Goal: Information Seeking & Learning: Learn about a topic

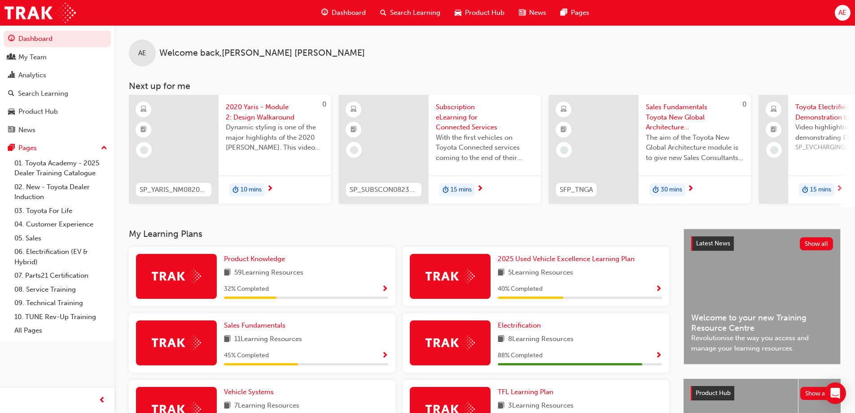
click at [419, 14] on span "Search Learning" at bounding box center [415, 13] width 50 height 10
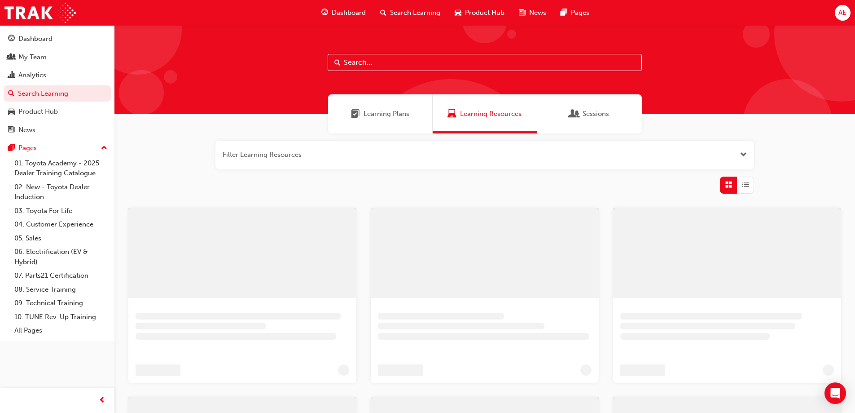
click at [345, 62] on input "text" at bounding box center [485, 62] width 314 height 17
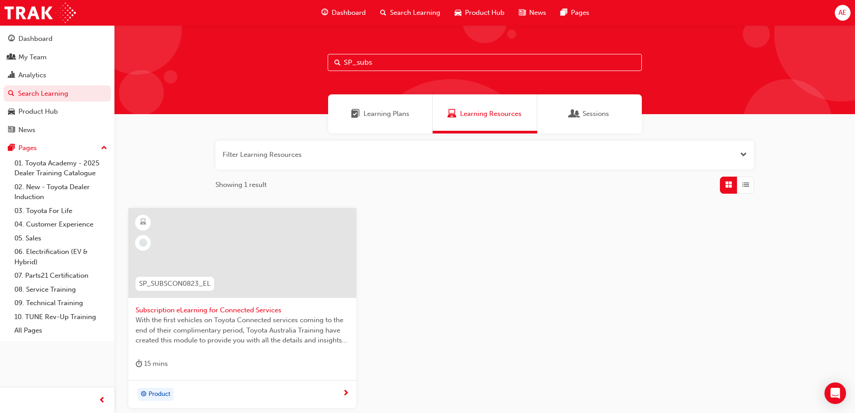
type input "SP_subs"
click at [241, 275] on div at bounding box center [242, 253] width 228 height 90
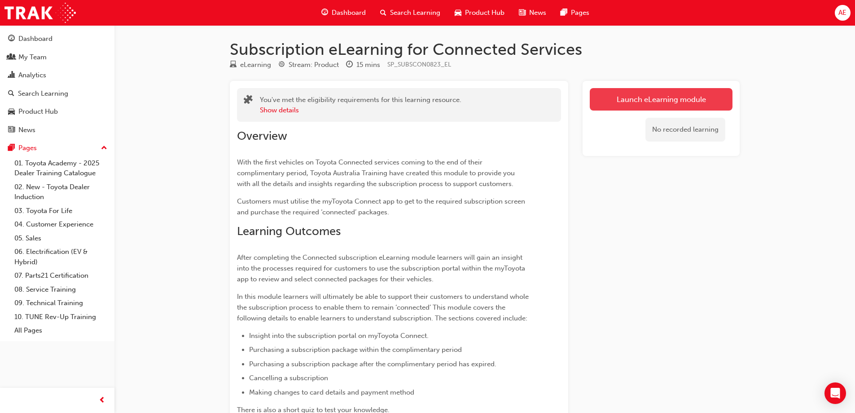
click at [675, 94] on link "Launch eLearning module" at bounding box center [661, 99] width 143 height 22
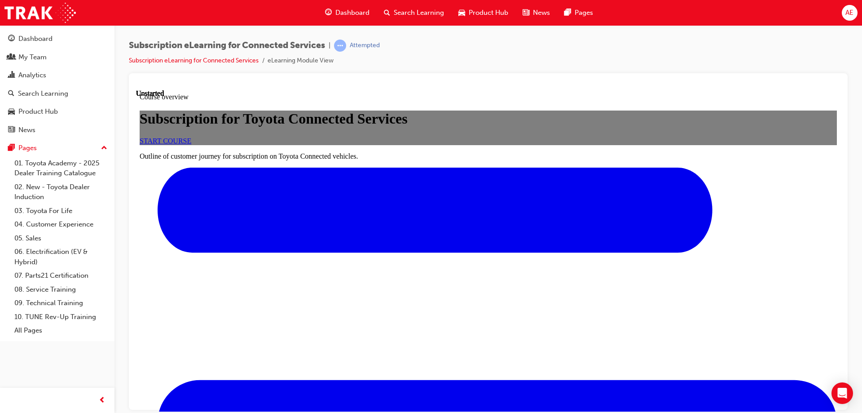
scroll to position [223, 0]
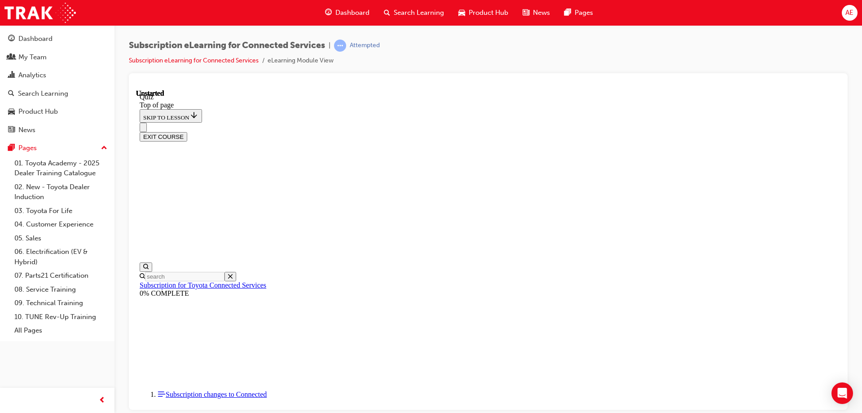
scroll to position [28, 0]
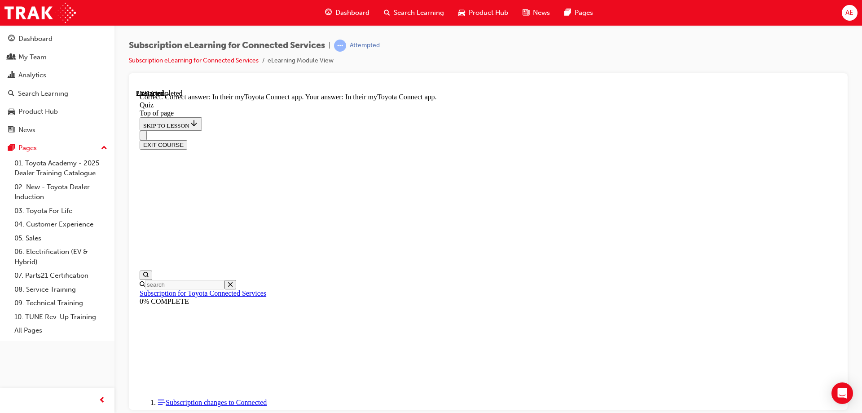
scroll to position [131, 0]
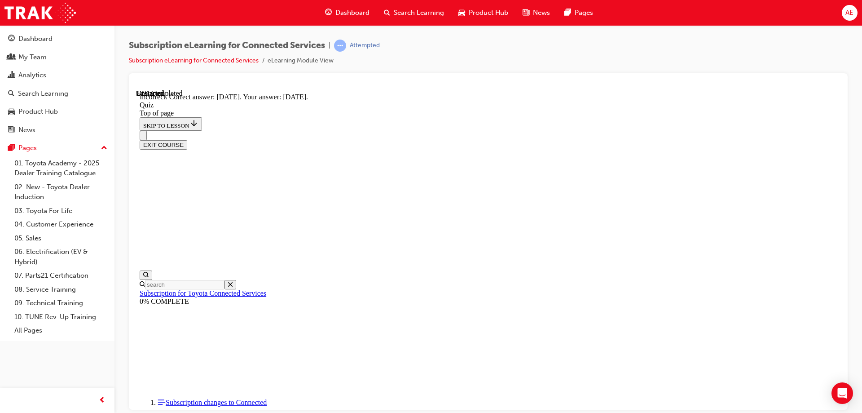
scroll to position [131, 0]
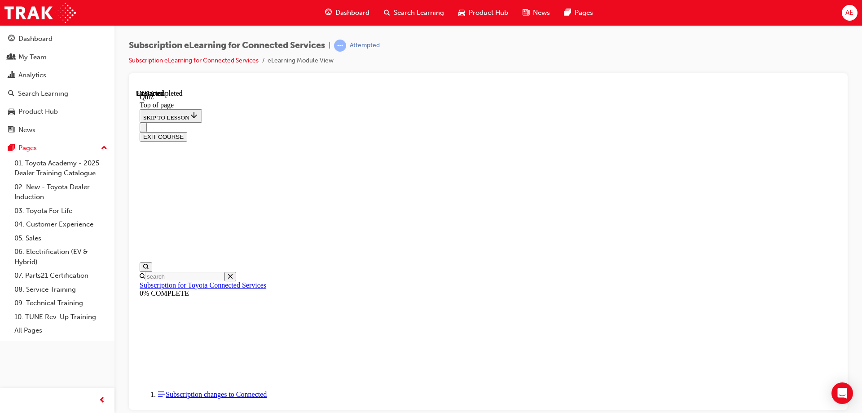
scroll to position [27, 0]
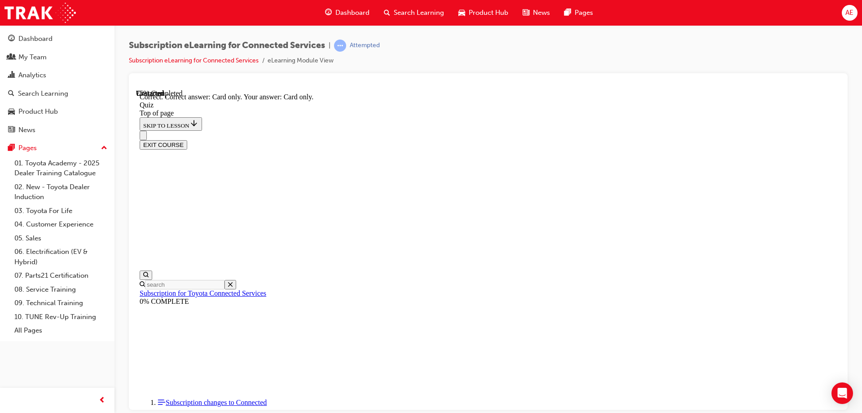
scroll to position [115, 0]
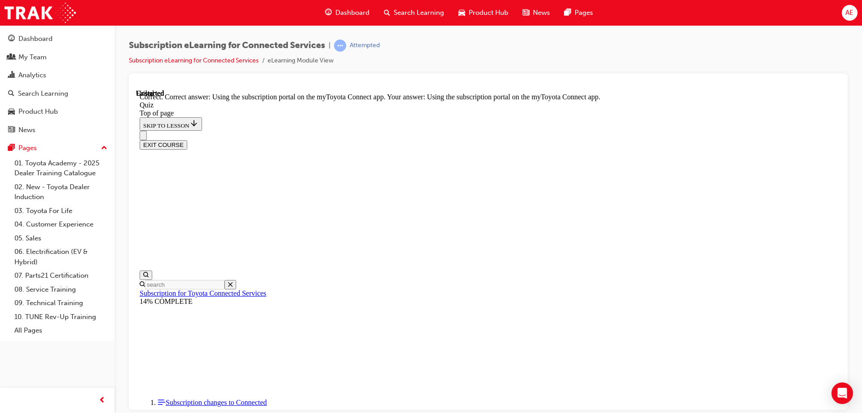
scroll to position [115, 0]
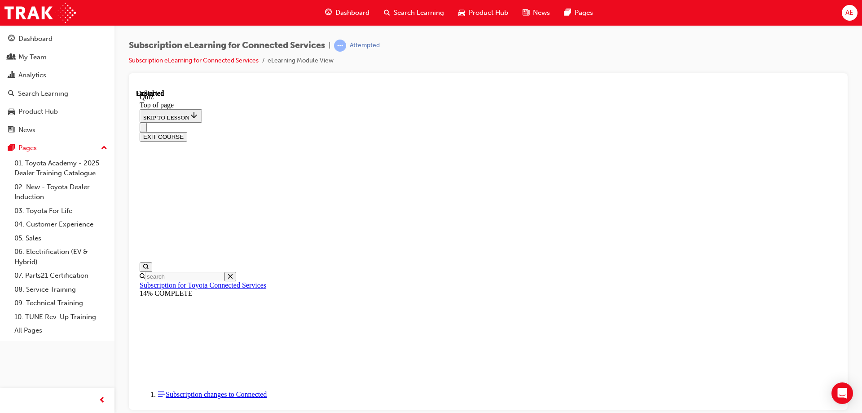
scroll to position [166, 0]
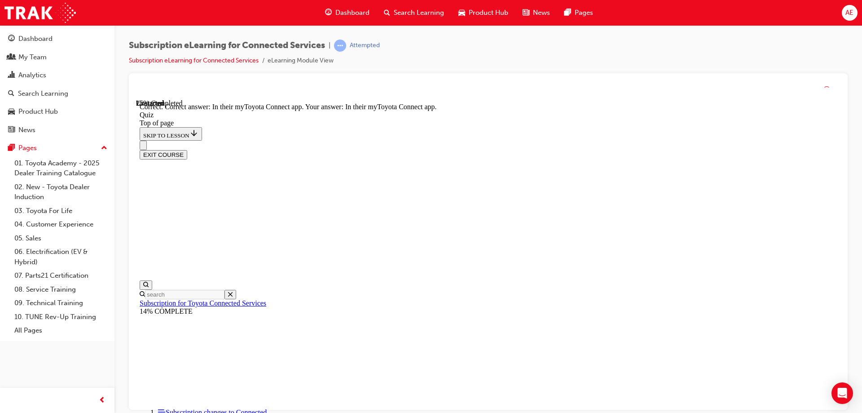
scroll to position [131, 0]
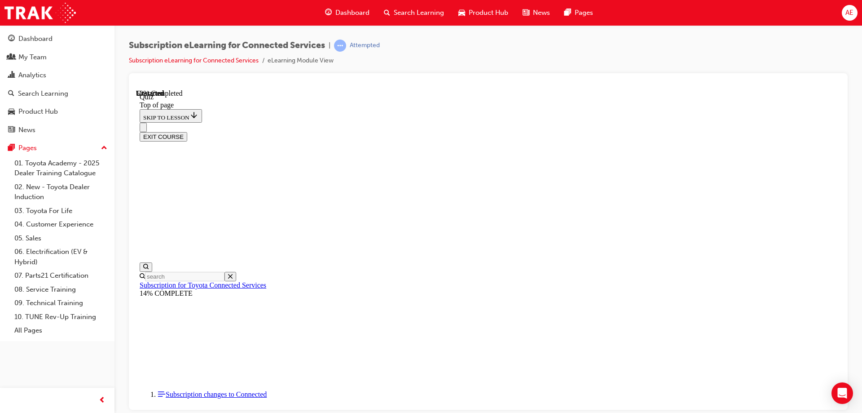
scroll to position [87, 0]
drag, startPoint x: 408, startPoint y: 199, endPoint x: 416, endPoint y: 207, distance: 11.4
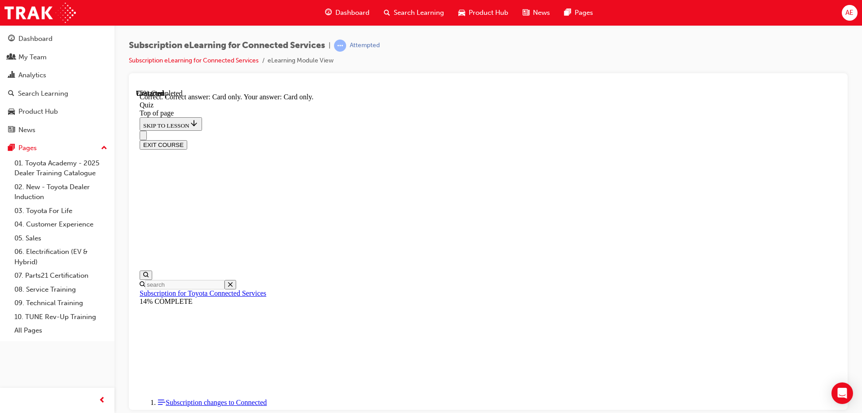
scroll to position [115, 0]
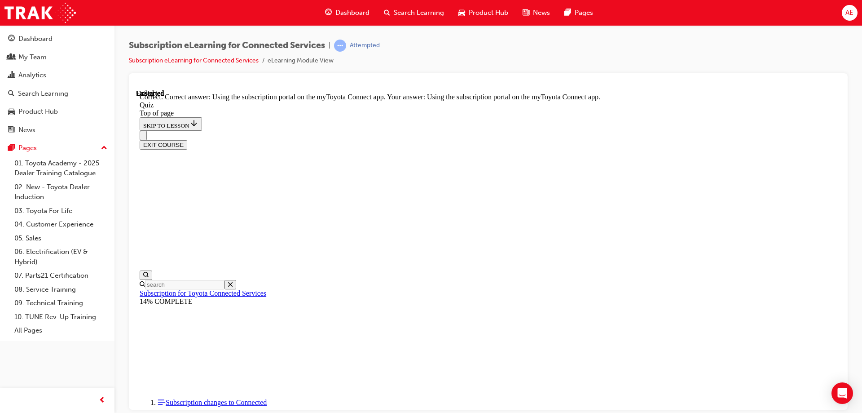
scroll to position [115, 0]
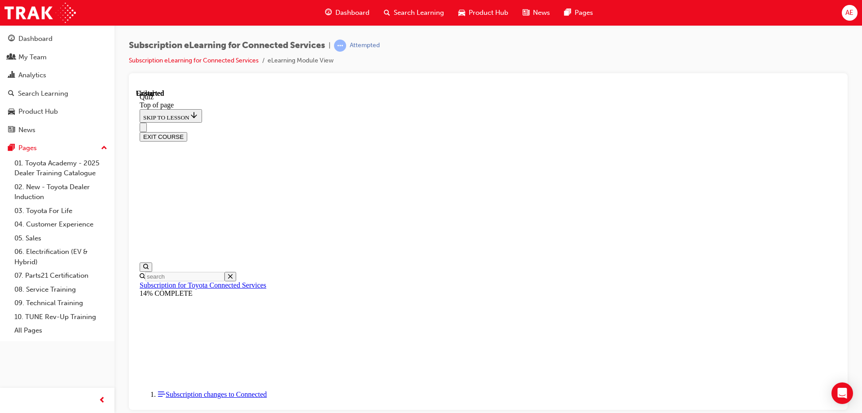
scroll to position [166, 0]
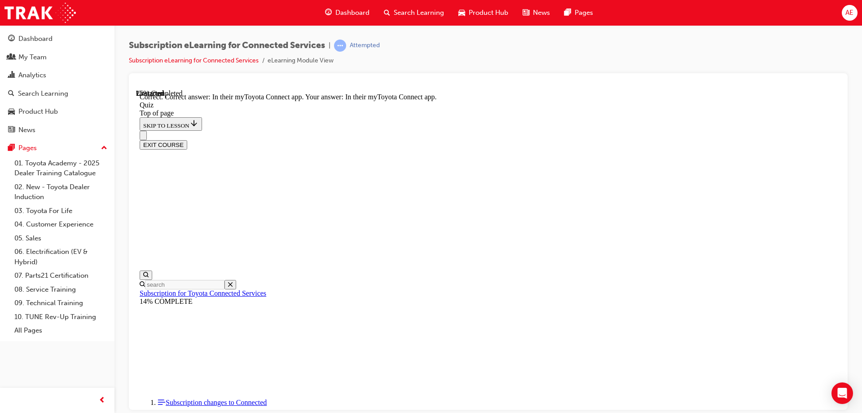
scroll to position [131, 0]
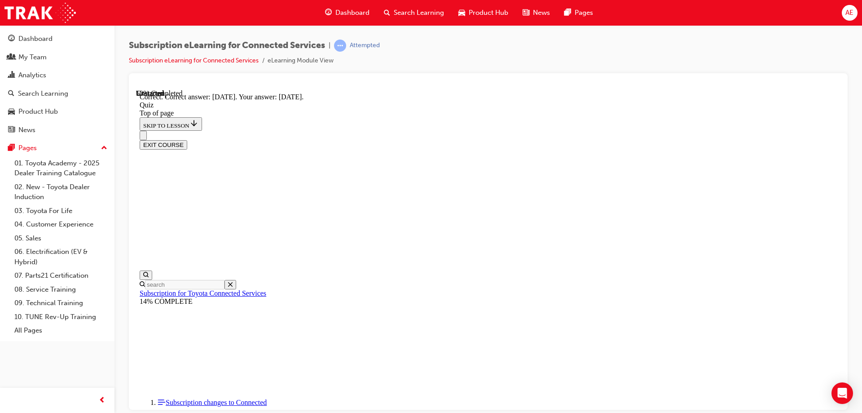
scroll to position [131, 0]
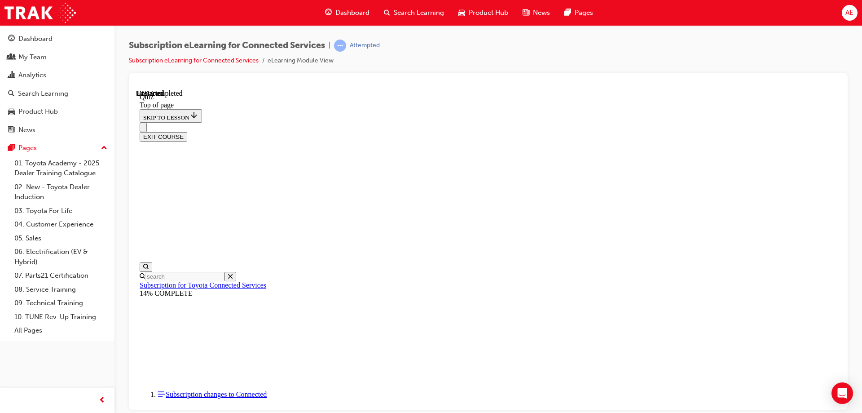
scroll to position [27, 0]
drag, startPoint x: 420, startPoint y: 258, endPoint x: 426, endPoint y: 262, distance: 7.2
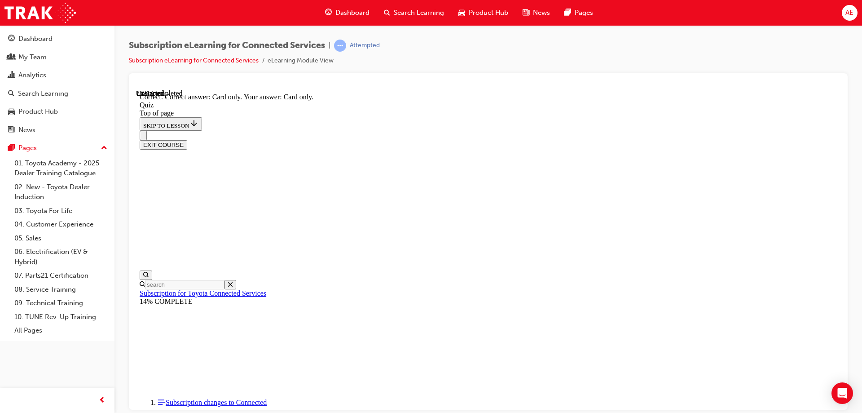
scroll to position [115, 0]
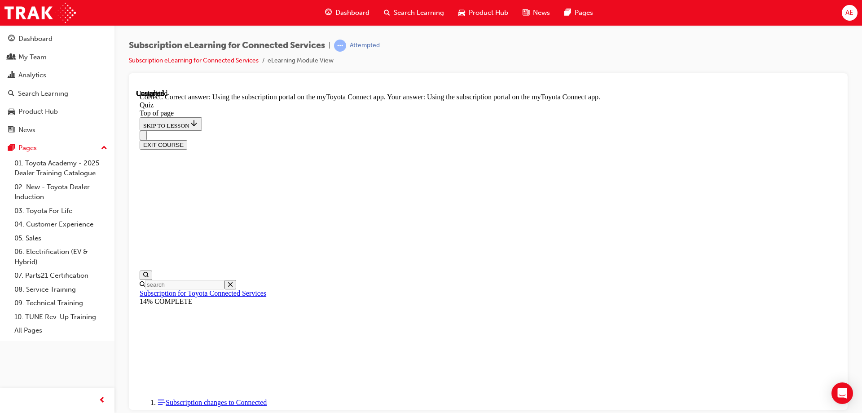
scroll to position [115, 0]
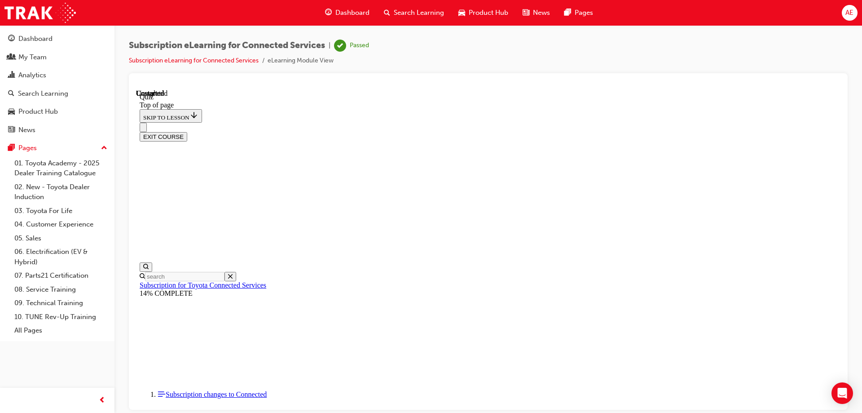
scroll to position [166, 0]
click at [187, 132] on button "EXIT COURSE" at bounding box center [164, 136] width 48 height 9
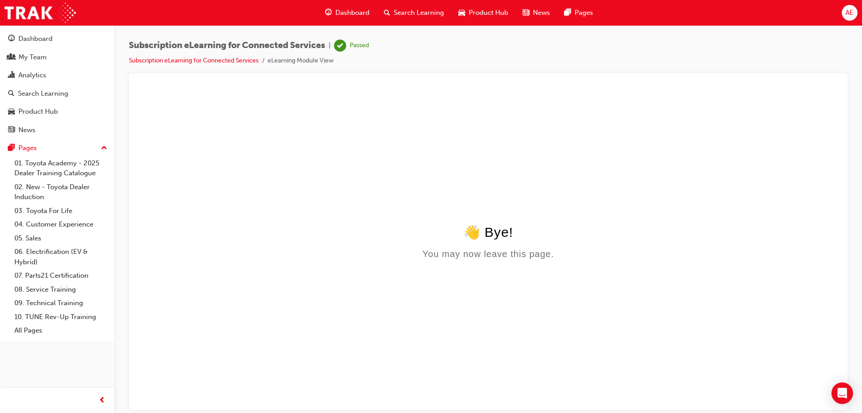
scroll to position [0, 0]
click at [429, 10] on span "Search Learning" at bounding box center [419, 13] width 50 height 10
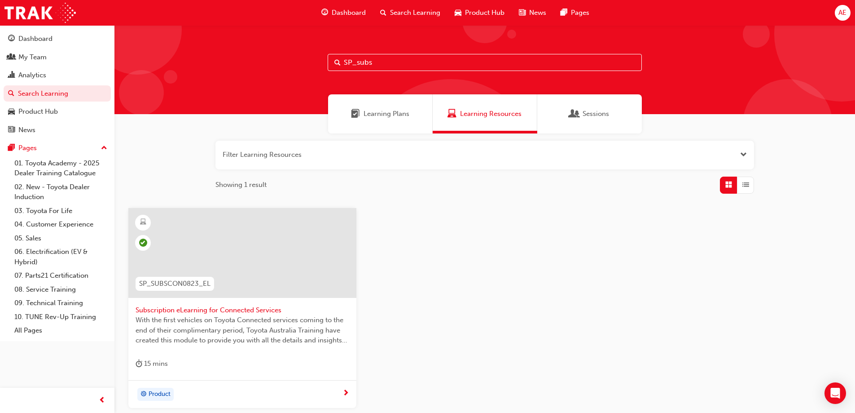
click at [379, 59] on input "SP_subs" at bounding box center [485, 62] width 314 height 17
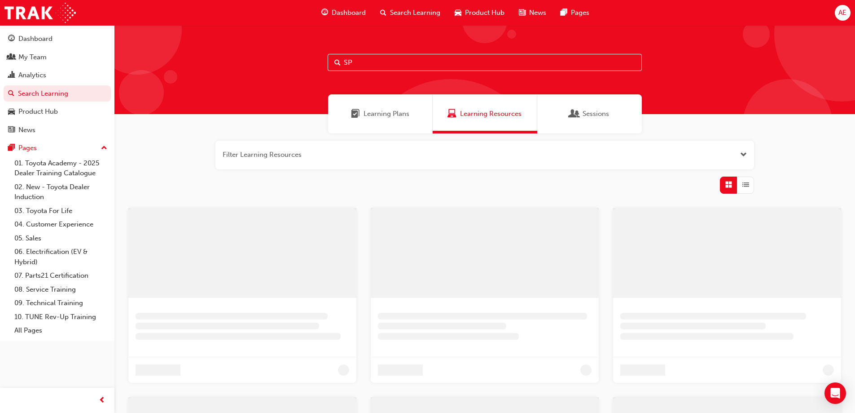
type input "S"
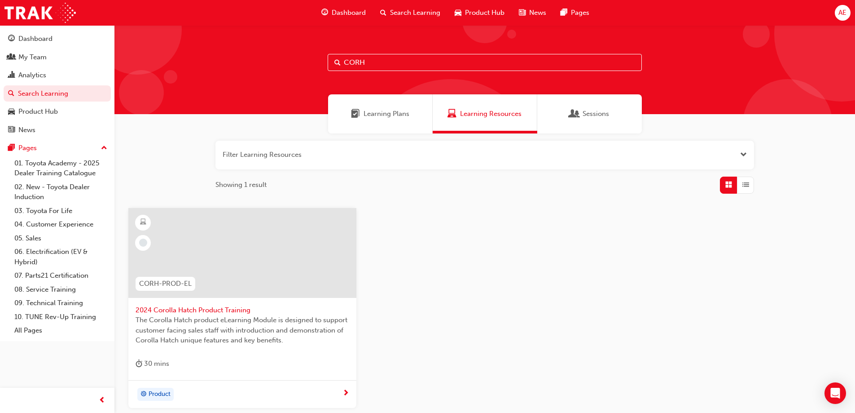
type input "CORH"
click at [257, 273] on div at bounding box center [242, 253] width 228 height 90
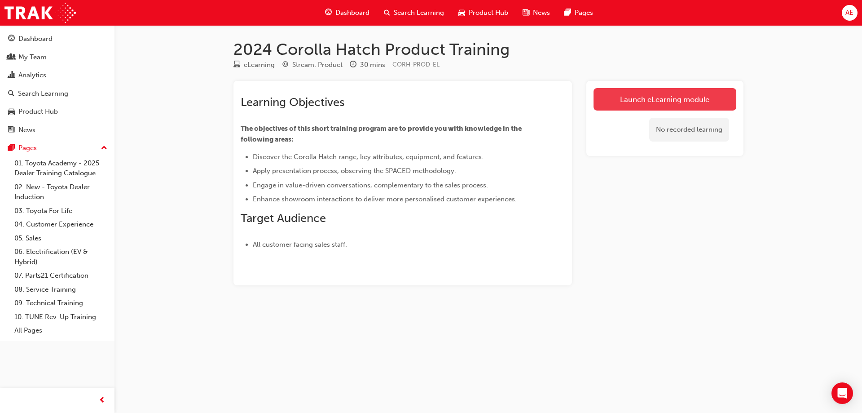
click at [659, 94] on link "Launch eLearning module" at bounding box center [665, 99] width 143 height 22
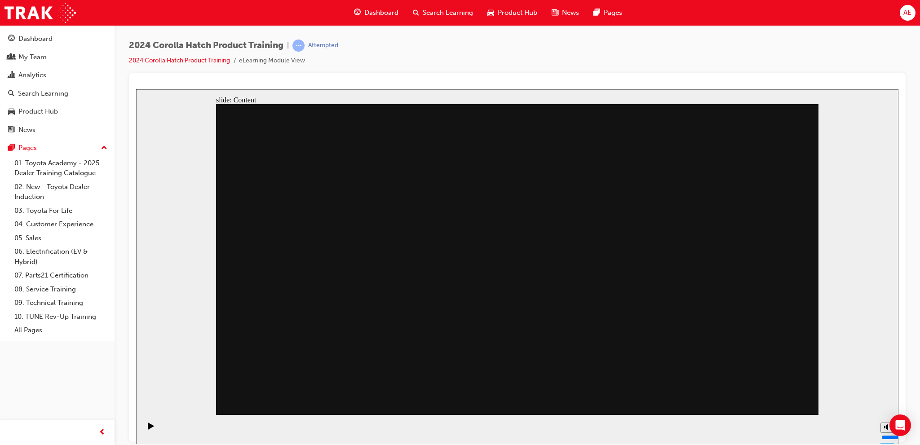
drag, startPoint x: 765, startPoint y: 386, endPoint x: 774, endPoint y: 393, distance: 11.8
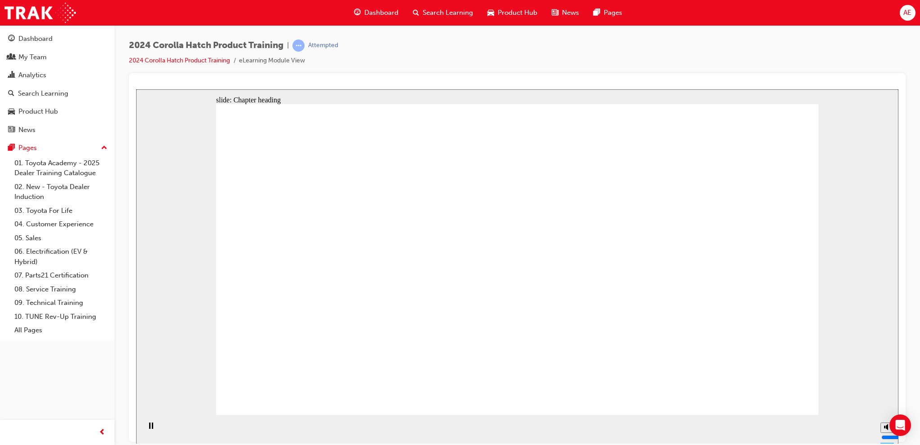
drag, startPoint x: 321, startPoint y: 276, endPoint x: 702, endPoint y: 396, distance: 399.7
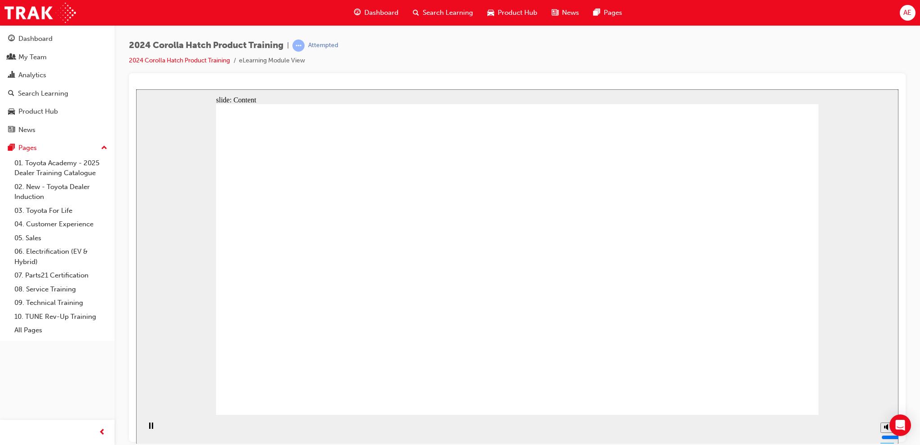
drag, startPoint x: 792, startPoint y: 397, endPoint x: 782, endPoint y: 394, distance: 9.9
drag, startPoint x: 395, startPoint y: 310, endPoint x: 395, endPoint y: 238, distance: 71.8
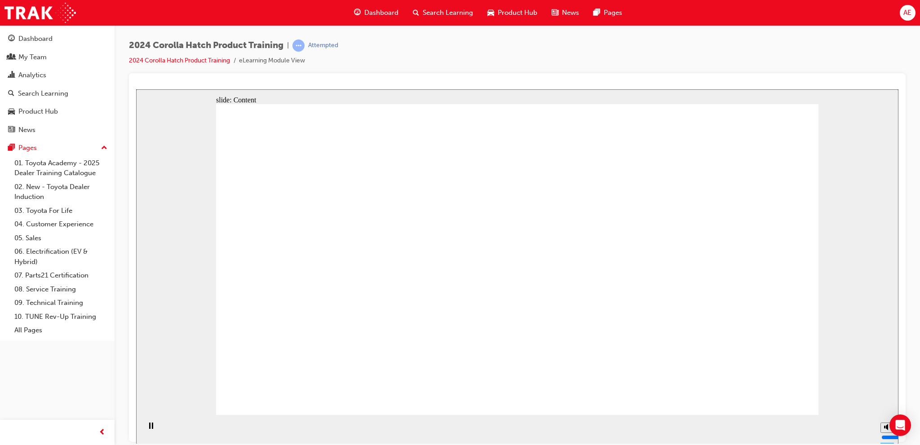
drag, startPoint x: 398, startPoint y: 220, endPoint x: 359, endPoint y: 246, distance: 46.8
drag, startPoint x: 319, startPoint y: 232, endPoint x: 444, endPoint y: 229, distance: 125.3
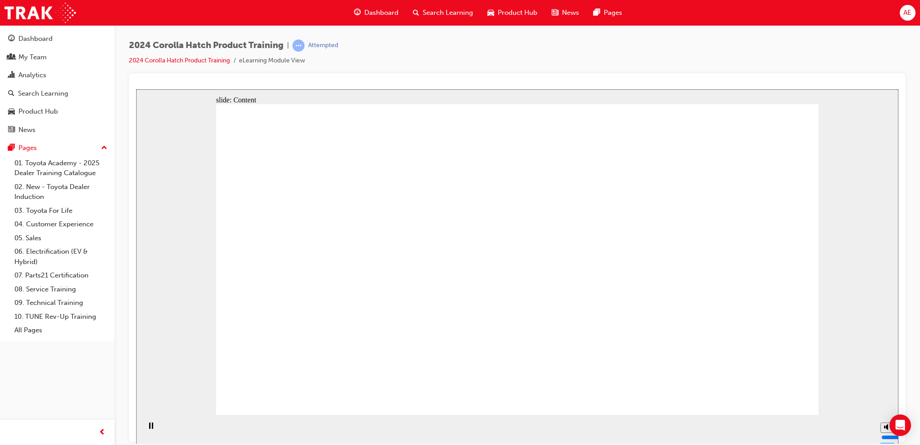
drag, startPoint x: 395, startPoint y: 286, endPoint x: 409, endPoint y: 236, distance: 51.4
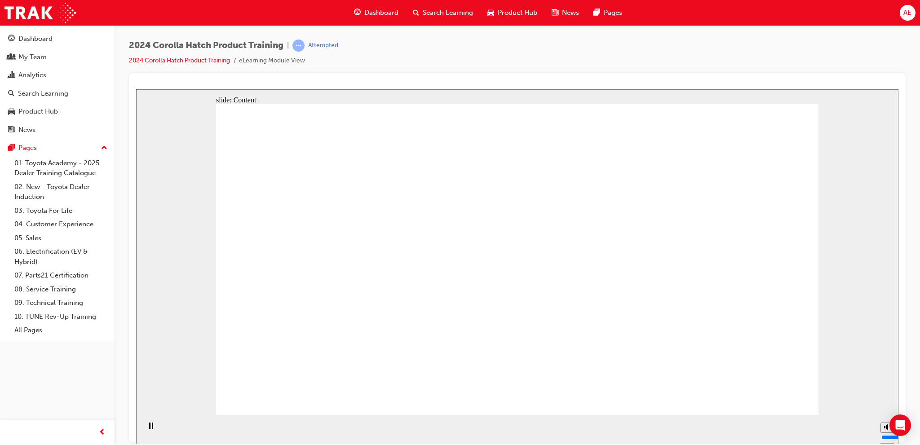
drag, startPoint x: 445, startPoint y: 259, endPoint x: 452, endPoint y: 259, distance: 6.3
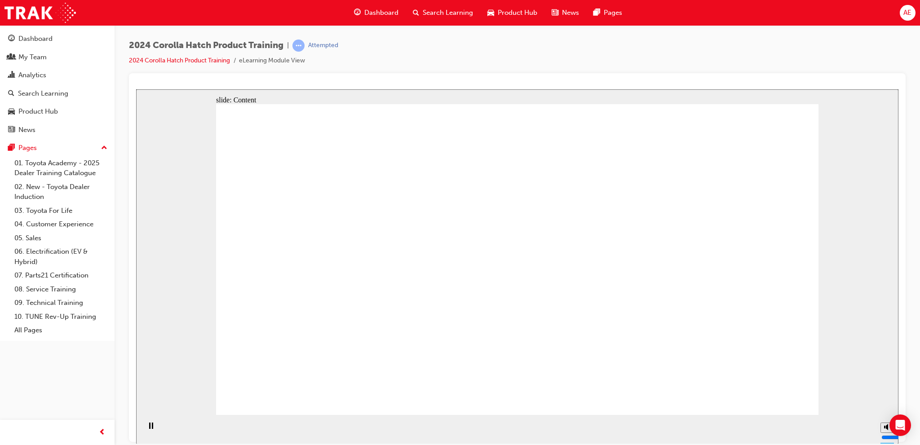
drag, startPoint x: 568, startPoint y: 261, endPoint x: 615, endPoint y: 256, distance: 46.5
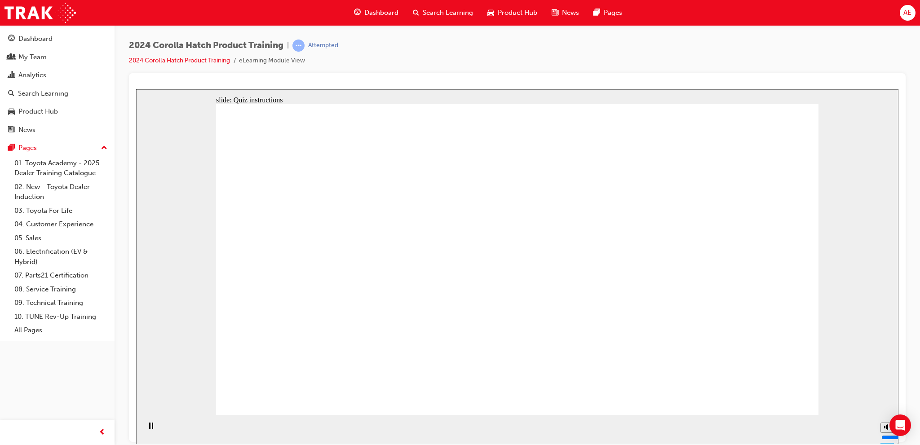
radio input "true"
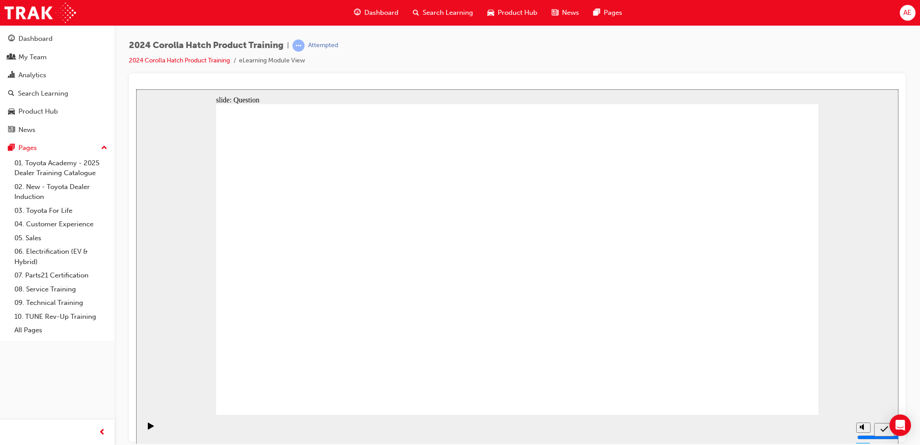
radio input "true"
drag, startPoint x: 740, startPoint y: 391, endPoint x: 768, endPoint y: 394, distance: 28.0
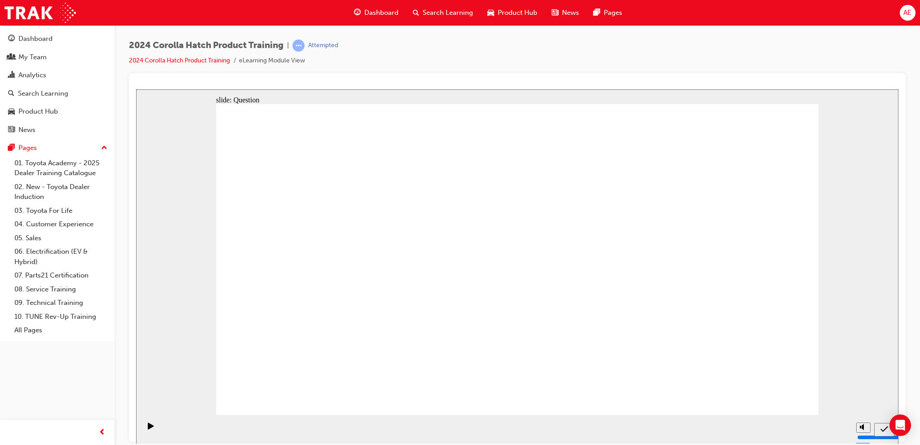
radio input "true"
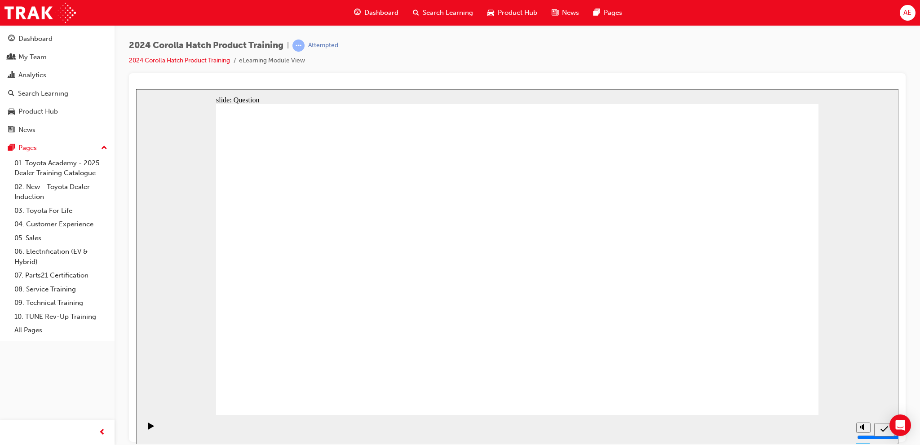
radio input "true"
drag, startPoint x: 414, startPoint y: 245, endPoint x: 317, endPoint y: 333, distance: 130.9
drag, startPoint x: 296, startPoint y: 246, endPoint x: 399, endPoint y: 333, distance: 134.2
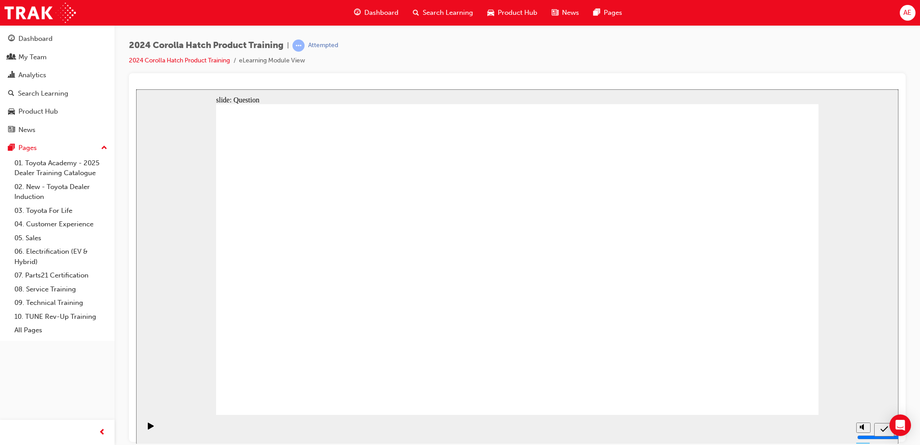
drag, startPoint x: 620, startPoint y: 251, endPoint x: 518, endPoint y: 340, distance: 135.5
drag, startPoint x: 515, startPoint y: 237, endPoint x: 616, endPoint y: 334, distance: 140.4
drag, startPoint x: 712, startPoint y: 243, endPoint x: 718, endPoint y: 335, distance: 92.7
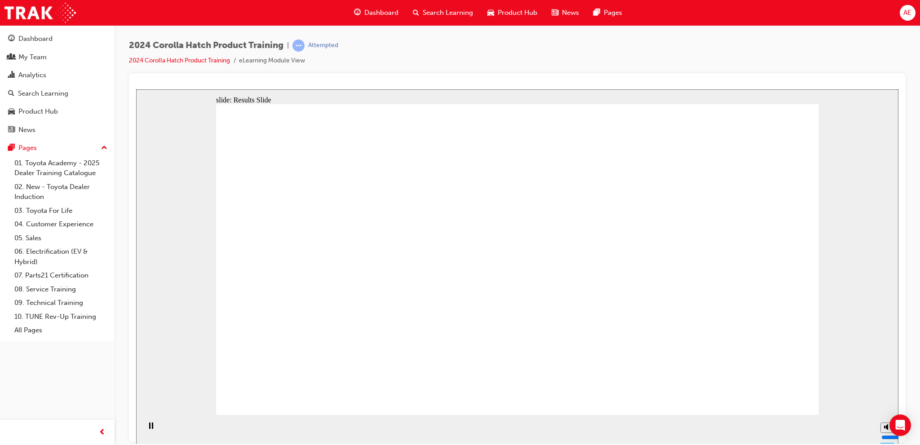
radio input "true"
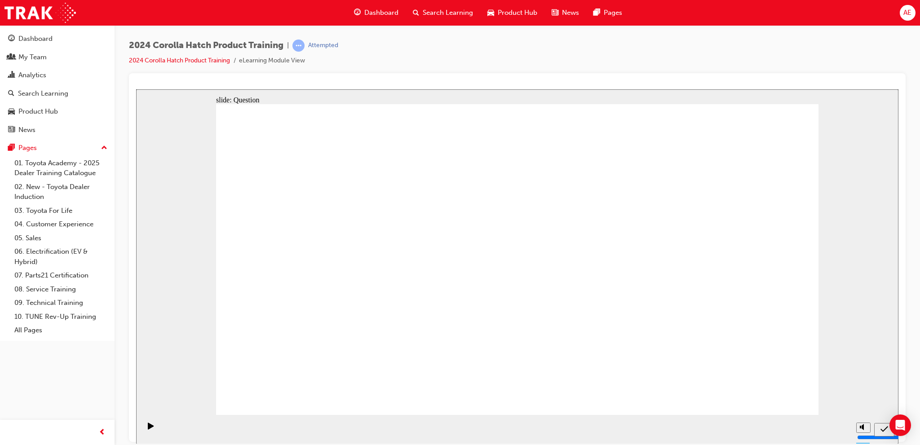
radio input "true"
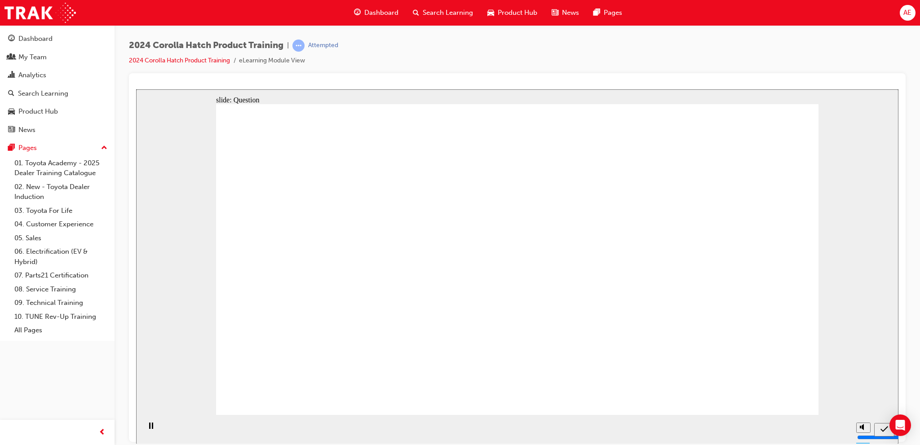
radio input "true"
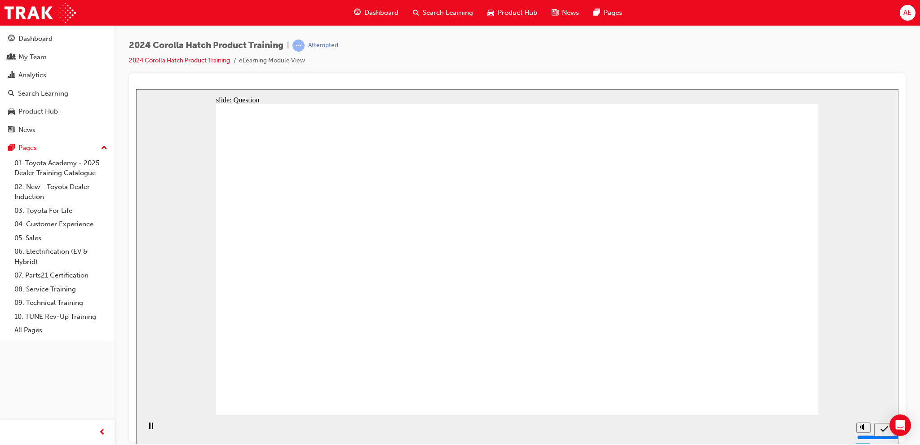
drag, startPoint x: 321, startPoint y: 246, endPoint x: 330, endPoint y: 326, distance: 80.1
drag, startPoint x: 413, startPoint y: 256, endPoint x: 421, endPoint y: 338, distance: 82.2
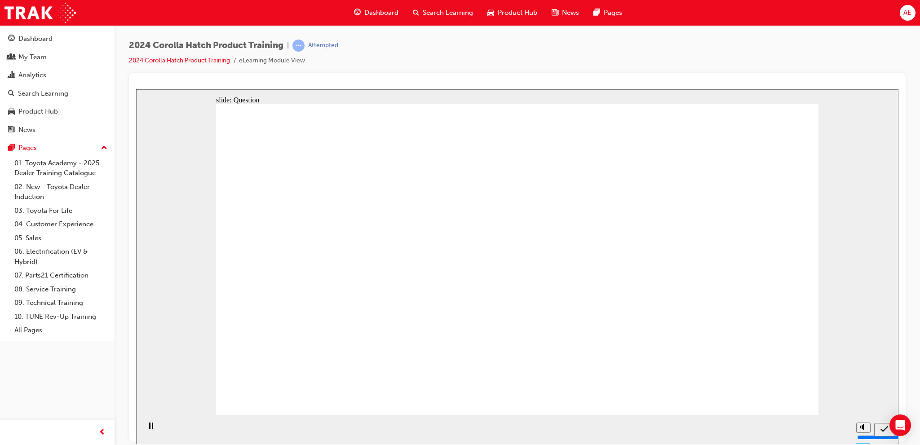
drag, startPoint x: 513, startPoint y: 245, endPoint x: 524, endPoint y: 325, distance: 80.6
drag, startPoint x: 606, startPoint y: 258, endPoint x: 617, endPoint y: 346, distance: 88.3
drag, startPoint x: 704, startPoint y: 277, endPoint x: 715, endPoint y: 358, distance: 81.1
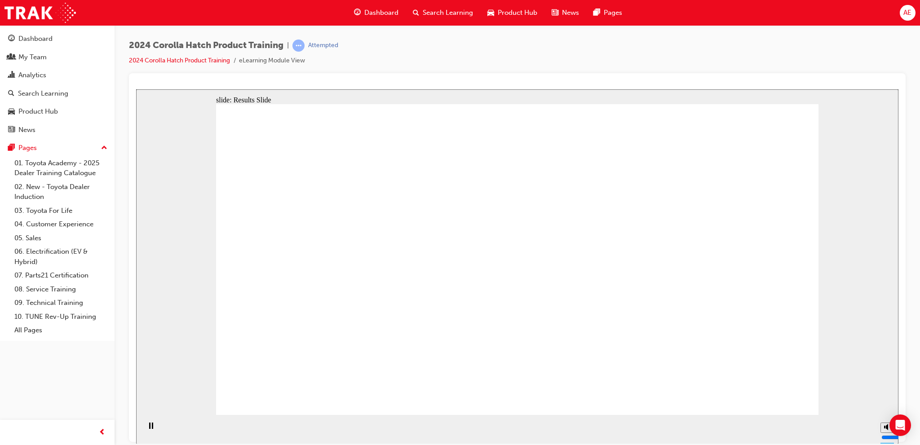
drag, startPoint x: 613, startPoint y: 190, endPoint x: 655, endPoint y: 229, distance: 56.9
radio input "true"
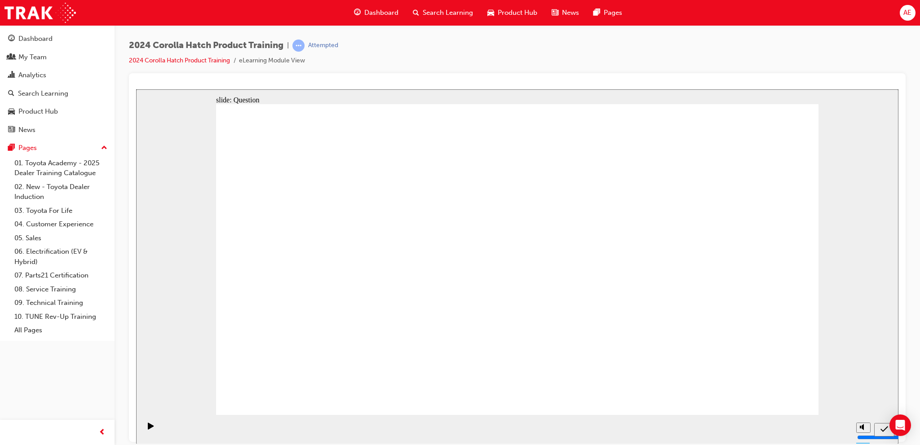
radio input "true"
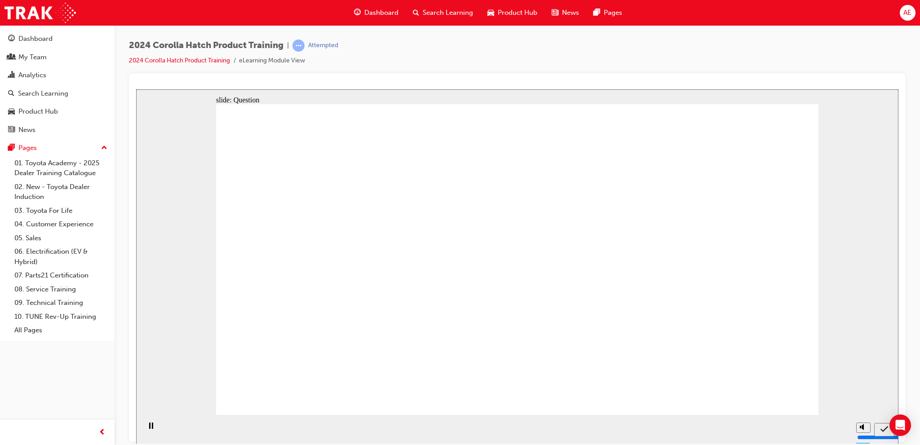
radio input "true"
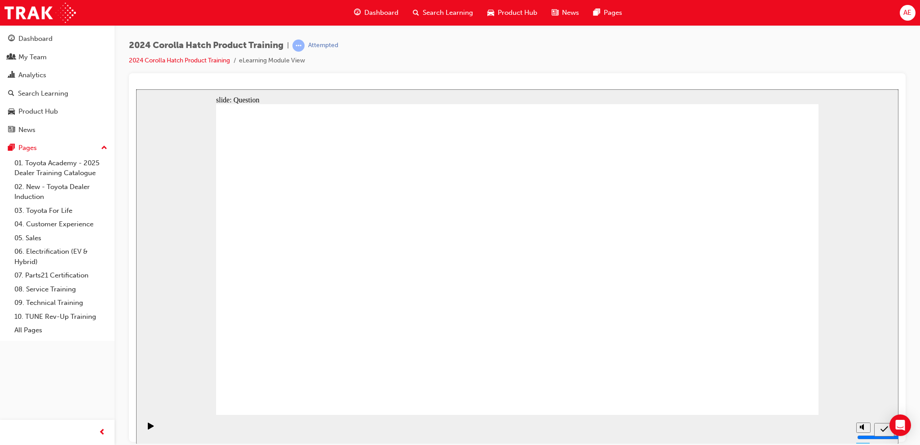
radio input "true"
drag, startPoint x: 303, startPoint y: 242, endPoint x: 405, endPoint y: 342, distance: 142.6
drag, startPoint x: 423, startPoint y: 238, endPoint x: 332, endPoint y: 322, distance: 123.6
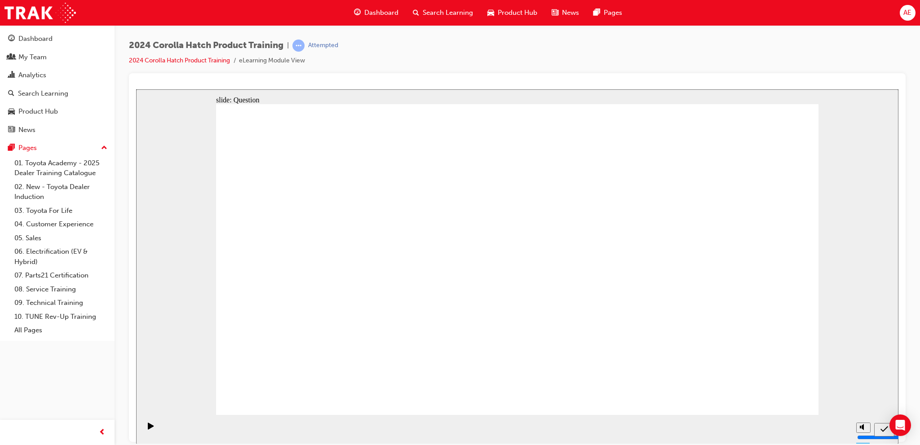
drag, startPoint x: 508, startPoint y: 234, endPoint x: 617, endPoint y: 328, distance: 144.2
drag, startPoint x: 624, startPoint y: 246, endPoint x: 574, endPoint y: 318, distance: 87.2
drag, startPoint x: 726, startPoint y: 243, endPoint x: 721, endPoint y: 322, distance: 79.6
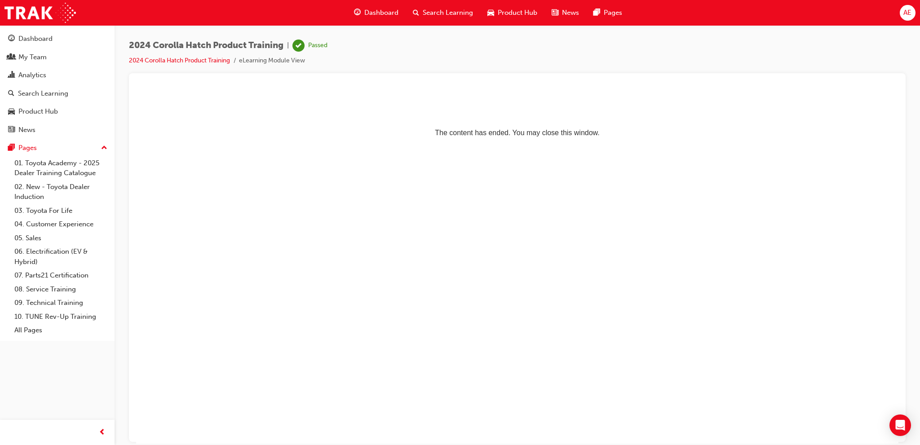
click at [442, 10] on span "Search Learning" at bounding box center [448, 13] width 50 height 10
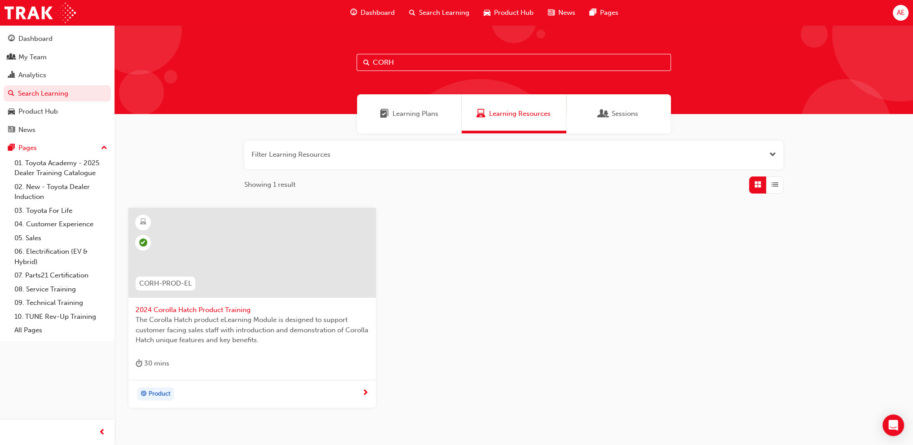
drag, startPoint x: 414, startPoint y: 60, endPoint x: 152, endPoint y: 67, distance: 262.8
click at [152, 67] on div "CORH" at bounding box center [513, 69] width 798 height 89
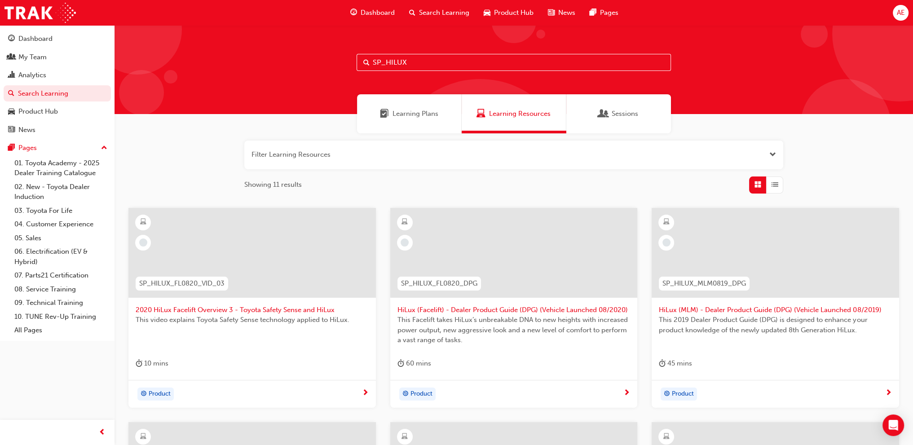
type input "SP_HILUX"
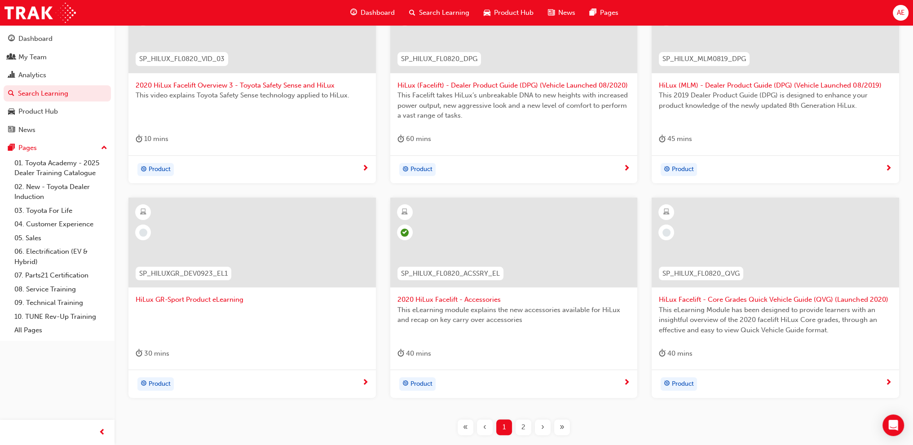
scroll to position [287, 0]
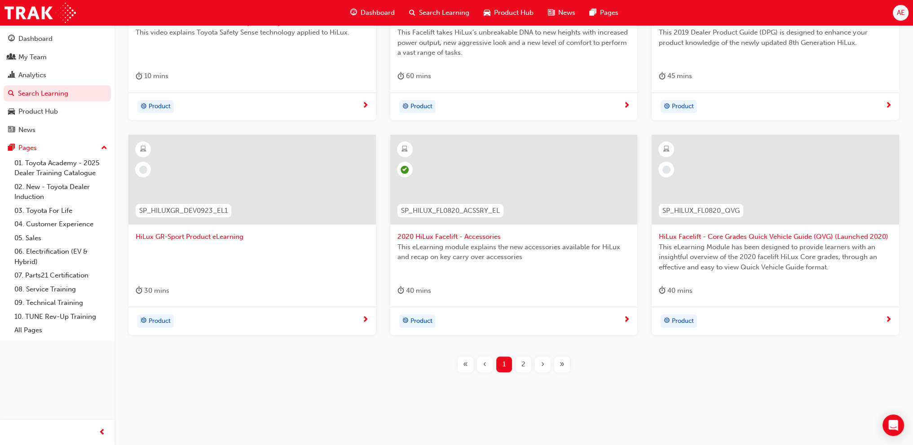
click at [524, 364] on span "2" at bounding box center [523, 364] width 4 height 10
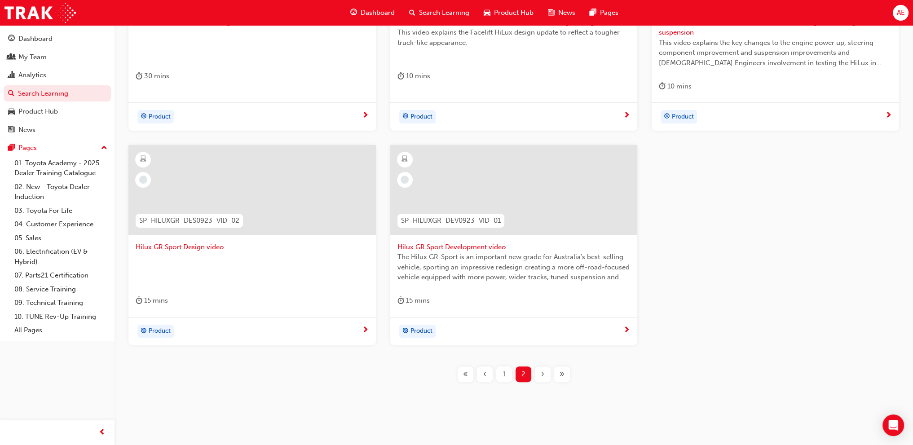
scroll to position [153, 0]
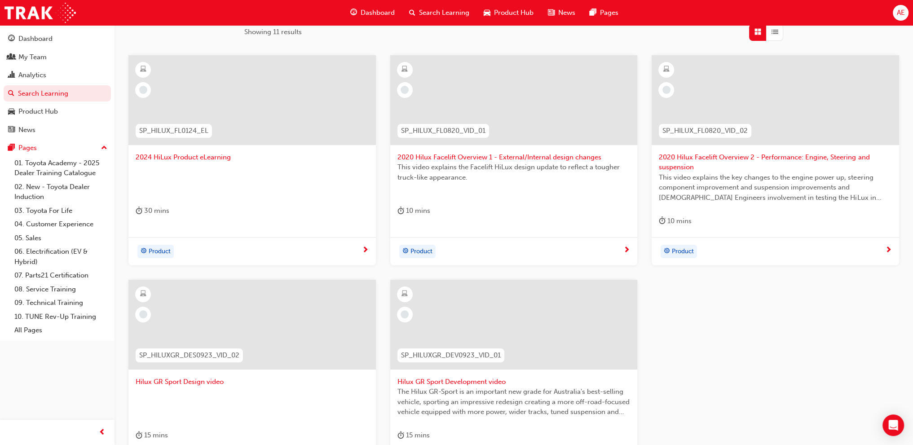
click at [232, 114] on div at bounding box center [251, 100] width 247 height 90
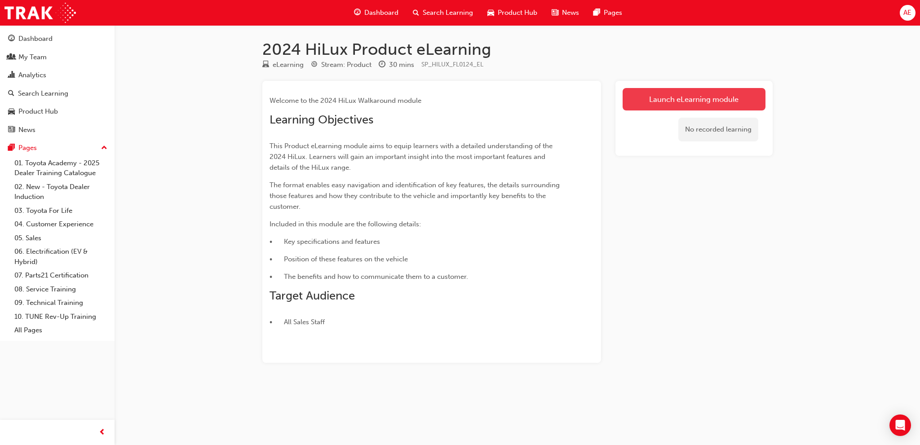
click at [708, 101] on link "Launch eLearning module" at bounding box center [693, 99] width 143 height 22
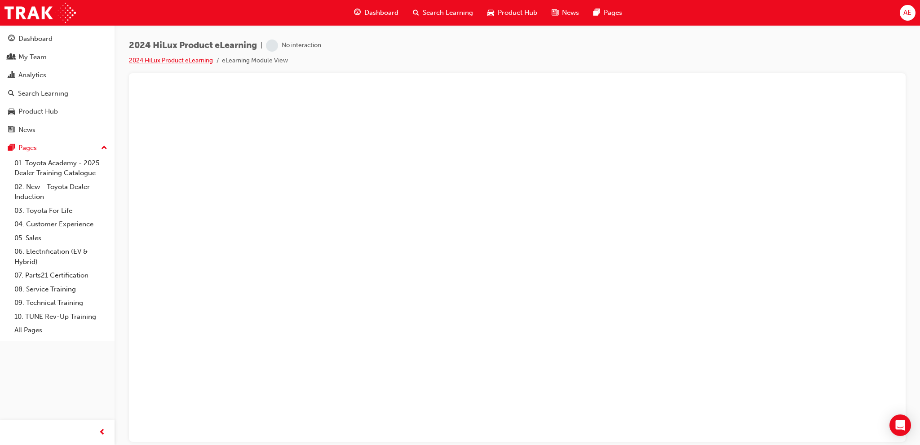
click at [185, 59] on link "2024 HiLux Product eLearning" at bounding box center [171, 61] width 84 height 8
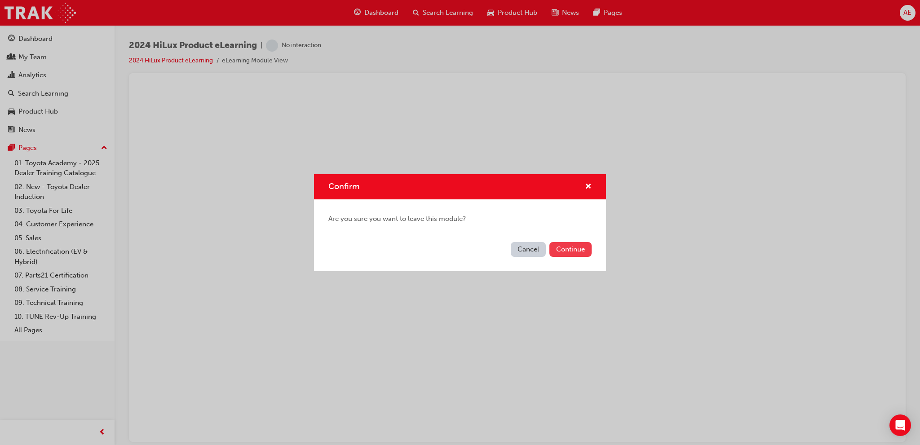
click at [577, 250] on button "Continue" at bounding box center [570, 249] width 42 height 15
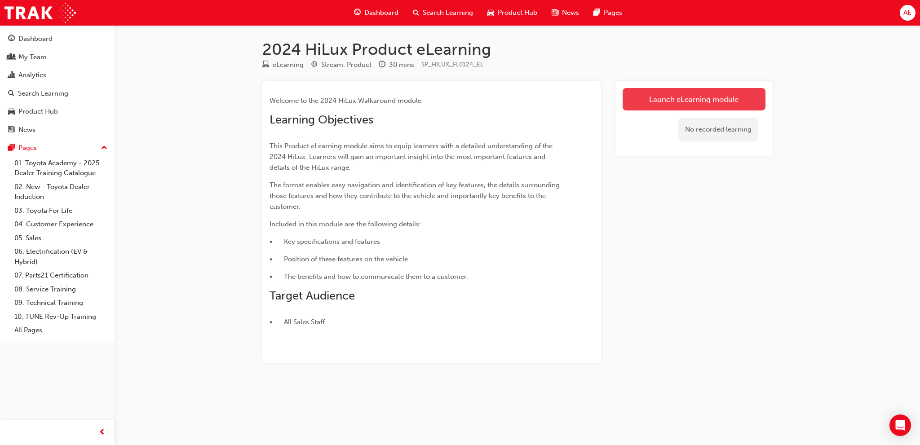
click at [661, 100] on link "Launch eLearning module" at bounding box center [693, 99] width 143 height 22
click at [676, 103] on link "Launch eLearning module" at bounding box center [693, 99] width 143 height 22
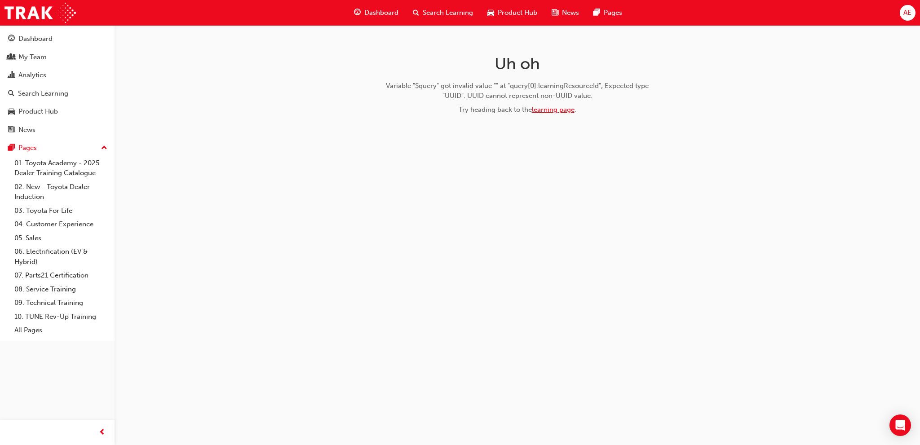
click at [551, 109] on link "learning page" at bounding box center [553, 110] width 43 height 8
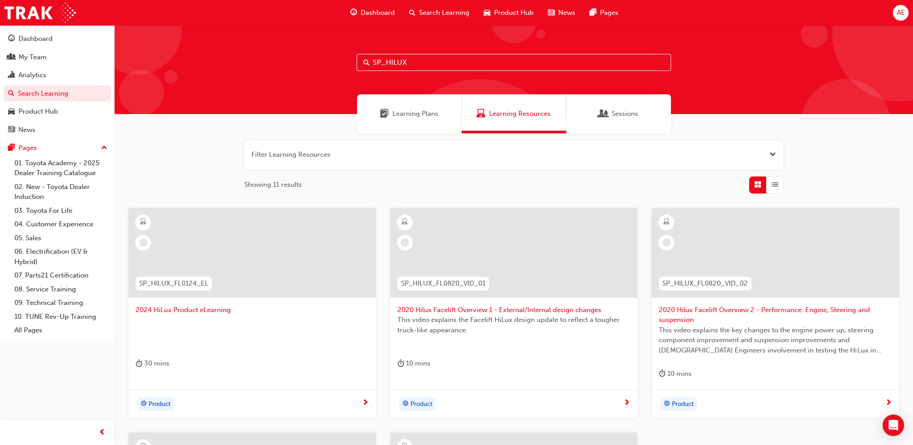
click at [178, 284] on span "SP_HILUX_FL0124_EL" at bounding box center [173, 283] width 69 height 10
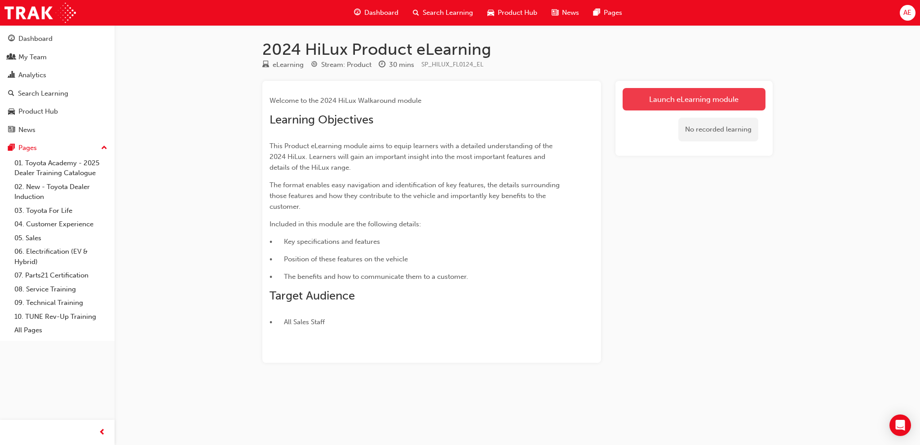
click at [677, 95] on link "Launch eLearning module" at bounding box center [693, 99] width 143 height 22
